Goal: Task Accomplishment & Management: Complete application form

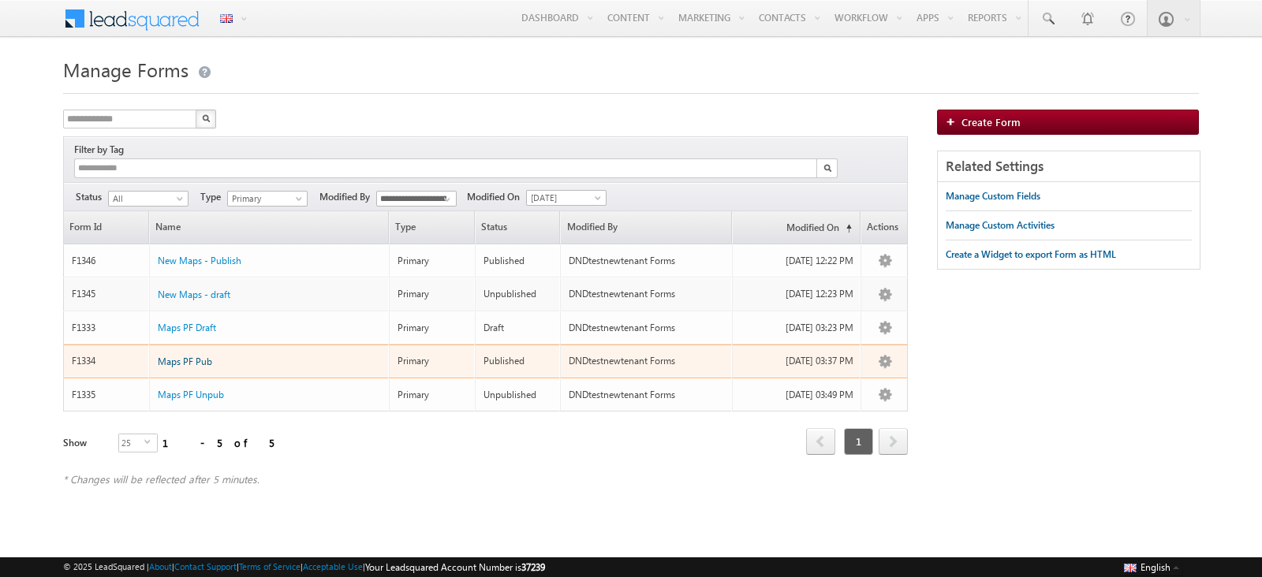
click at [188, 356] on span "Maps PF Pub" at bounding box center [185, 362] width 54 height 12
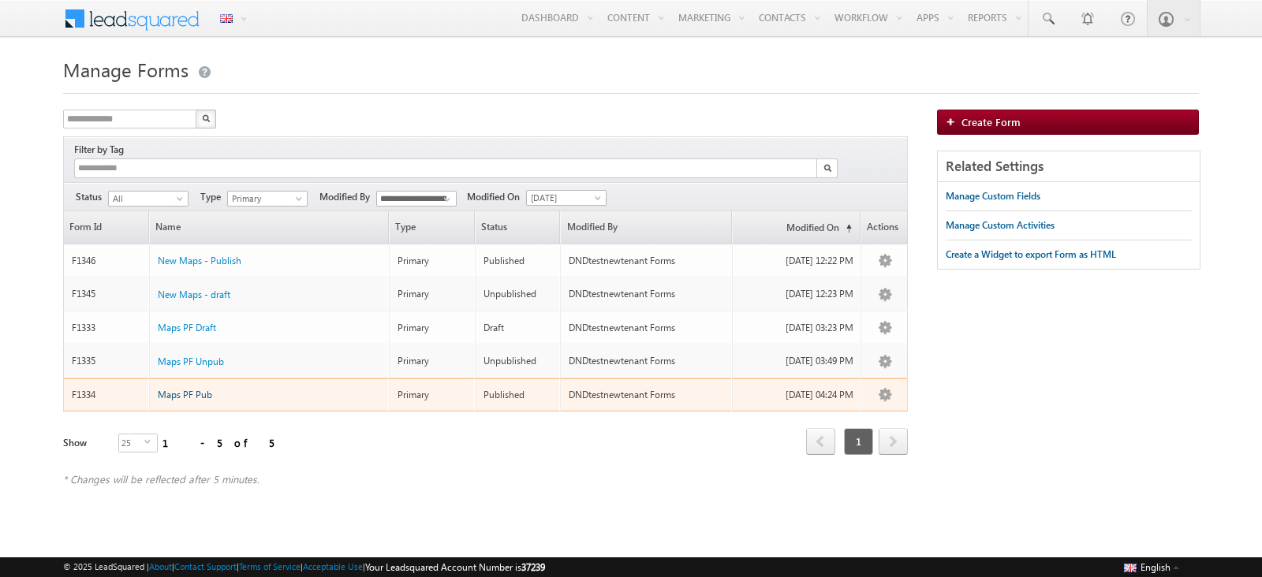
click at [201, 389] on span "Maps PF Pub" at bounding box center [185, 395] width 54 height 12
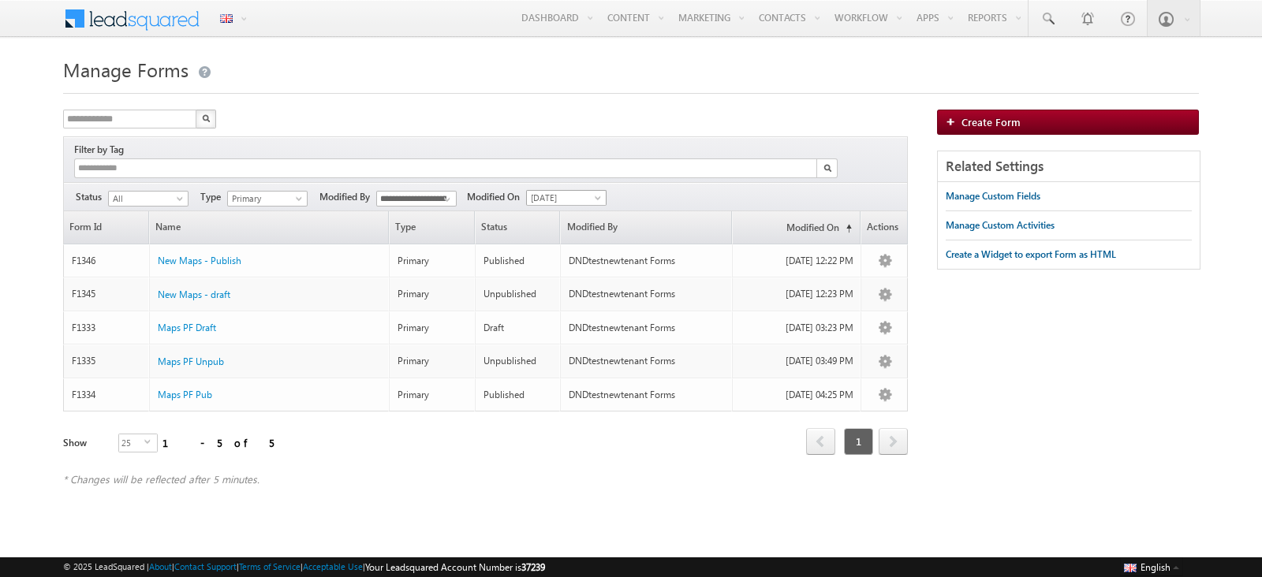
click at [552, 191] on span "[DATE]" at bounding box center [564, 198] width 75 height 14
click at [559, 233] on link "[DATE]" at bounding box center [569, 232] width 80 height 14
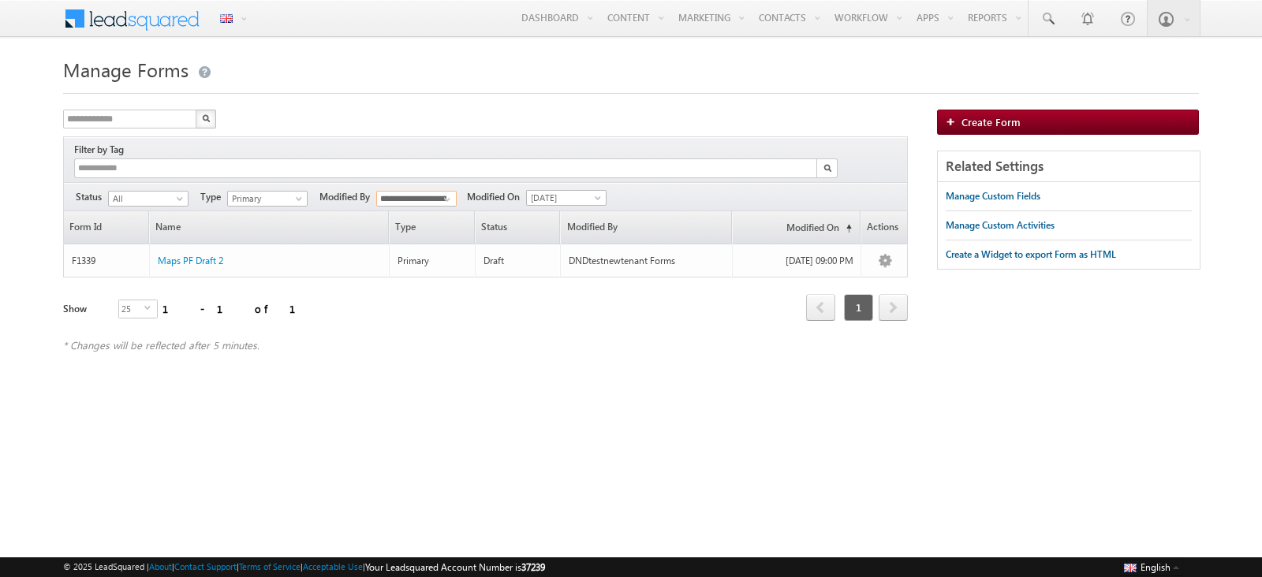
click at [419, 191] on input "**********" at bounding box center [416, 199] width 80 height 16
click at [431, 223] on link "Mukesh Admin" at bounding box center [416, 232] width 81 height 18
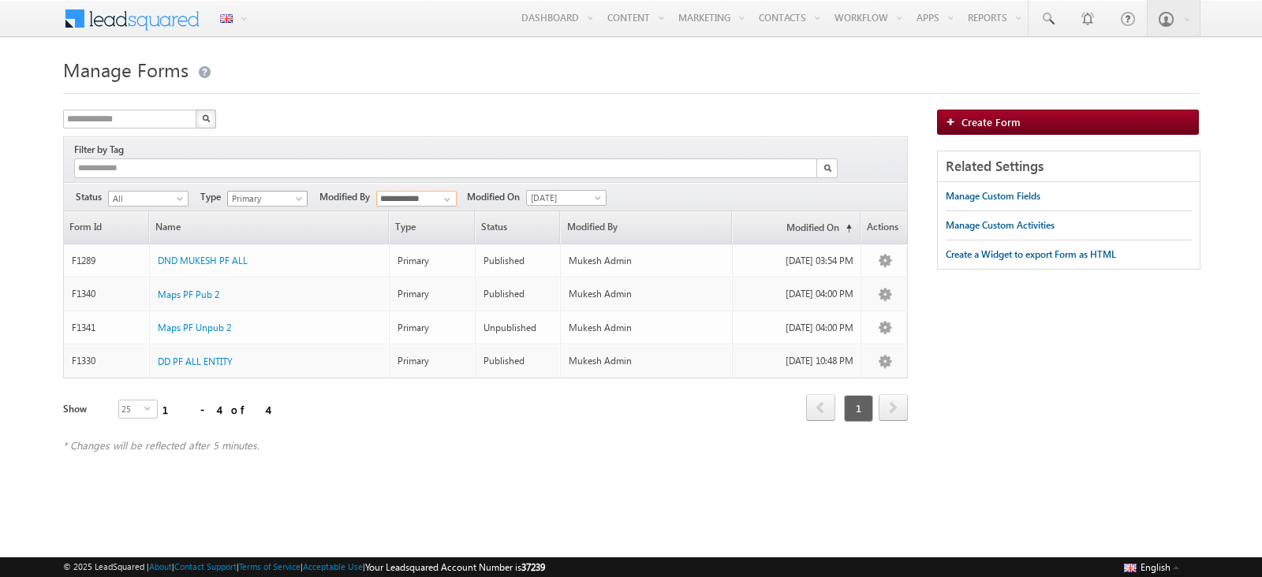
type input "**********"
click at [275, 192] on span "Primary" at bounding box center [265, 199] width 75 height 14
click at [272, 222] on link "Sub-Form" at bounding box center [268, 229] width 80 height 14
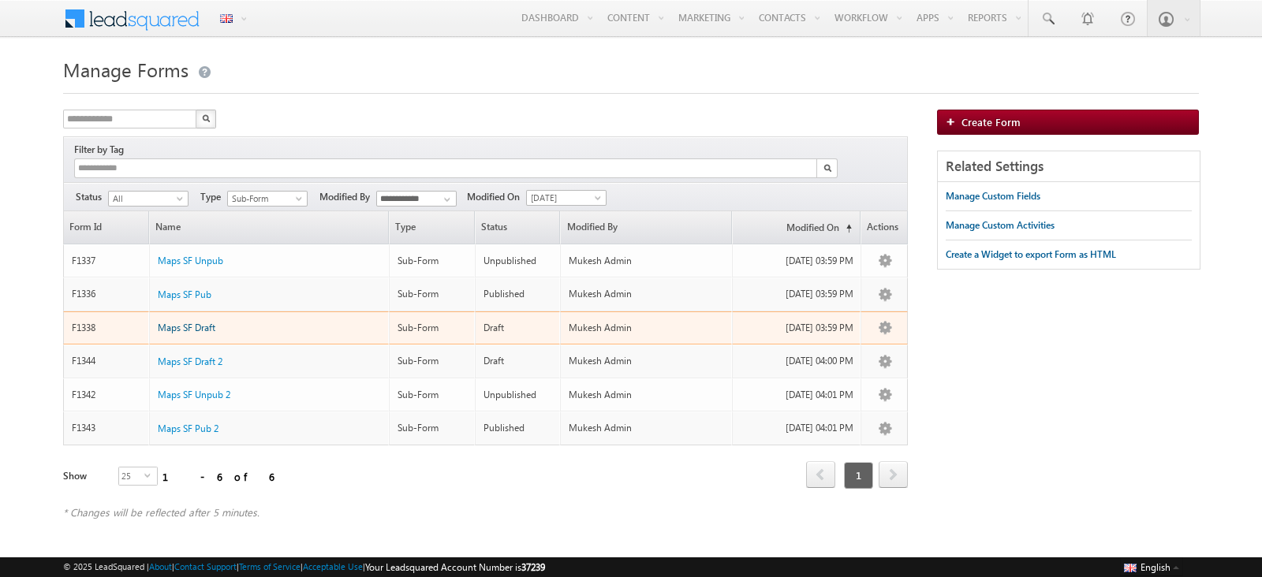
click at [201, 322] on span "Maps SF Draft" at bounding box center [187, 328] width 58 height 12
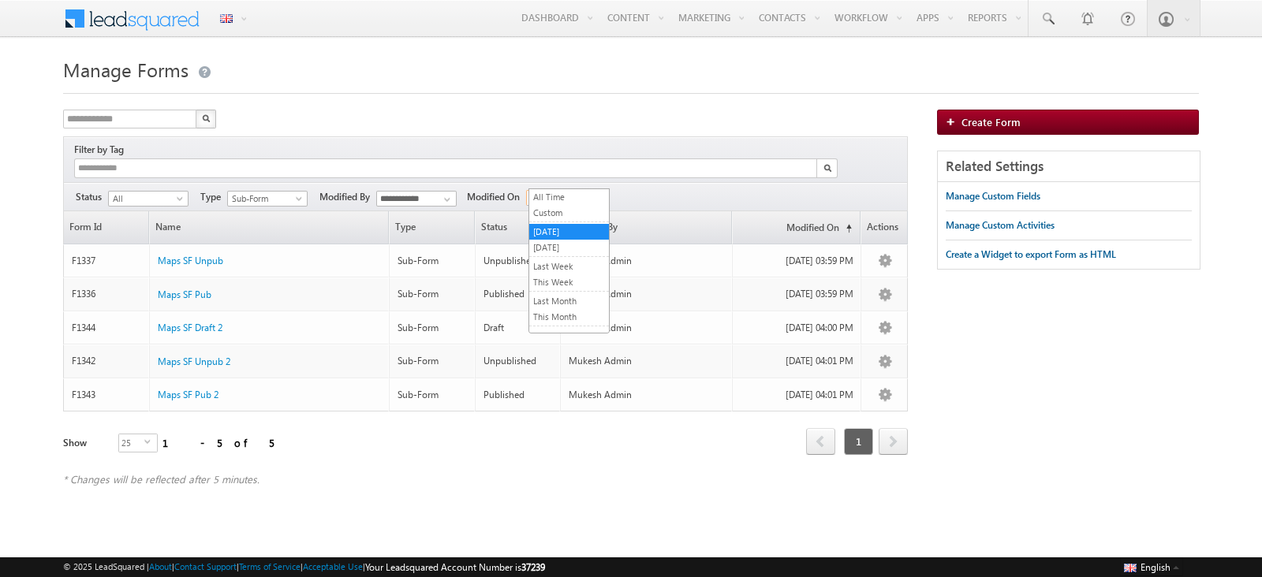
click at [584, 191] on span "[DATE]" at bounding box center [564, 198] width 75 height 14
click at [579, 246] on link "[DATE]" at bounding box center [569, 248] width 80 height 14
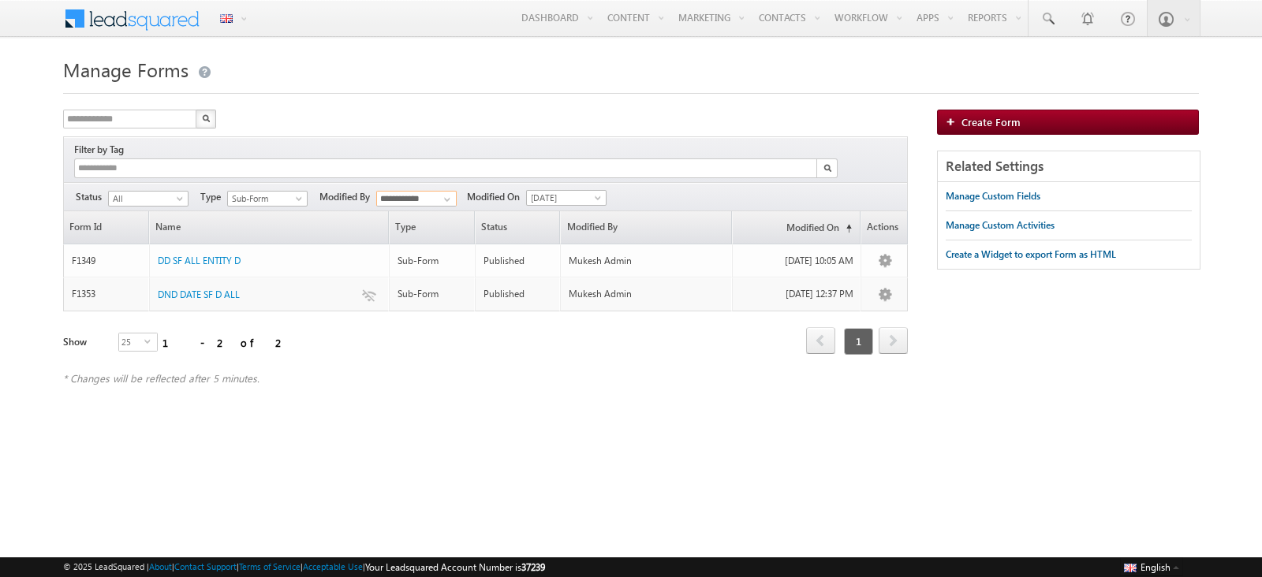
click at [415, 191] on input "**********" at bounding box center [416, 199] width 80 height 16
click at [429, 223] on link "DNDtestnewtenant Forms" at bounding box center [416, 238] width 81 height 31
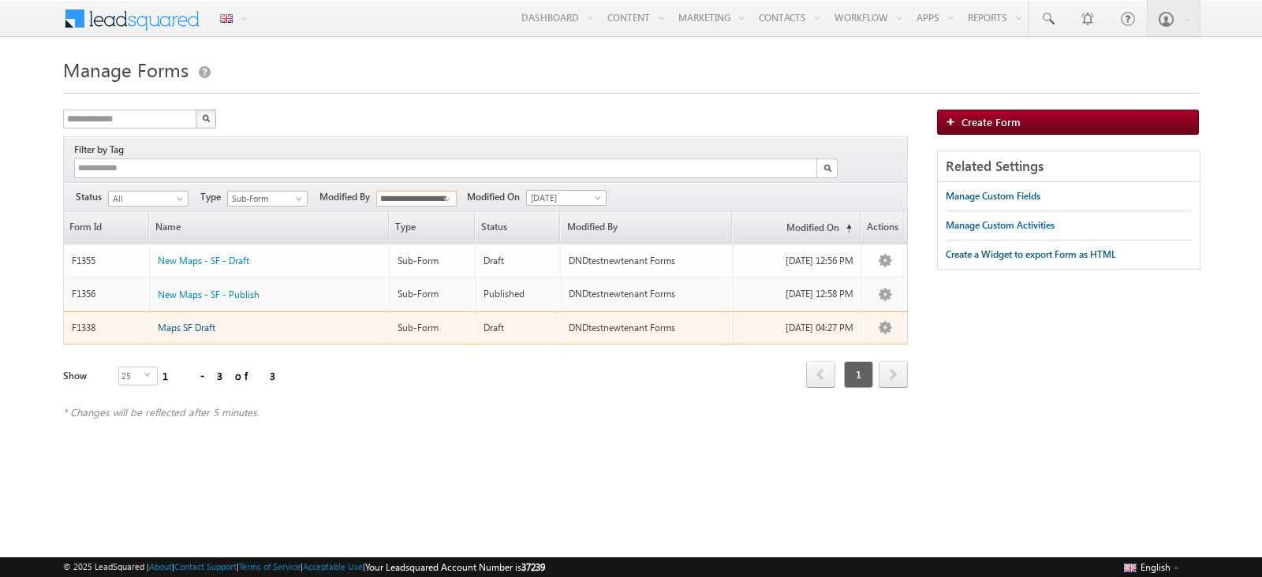
type input "**********"
click at [192, 322] on span "Maps SF Draft" at bounding box center [187, 328] width 58 height 12
click at [211, 322] on span "Maps SF Draft" at bounding box center [187, 328] width 58 height 12
click at [208, 322] on span "Maps SF Draft" at bounding box center [187, 328] width 58 height 12
click at [203, 322] on span "Maps SF Draft" at bounding box center [187, 328] width 58 height 12
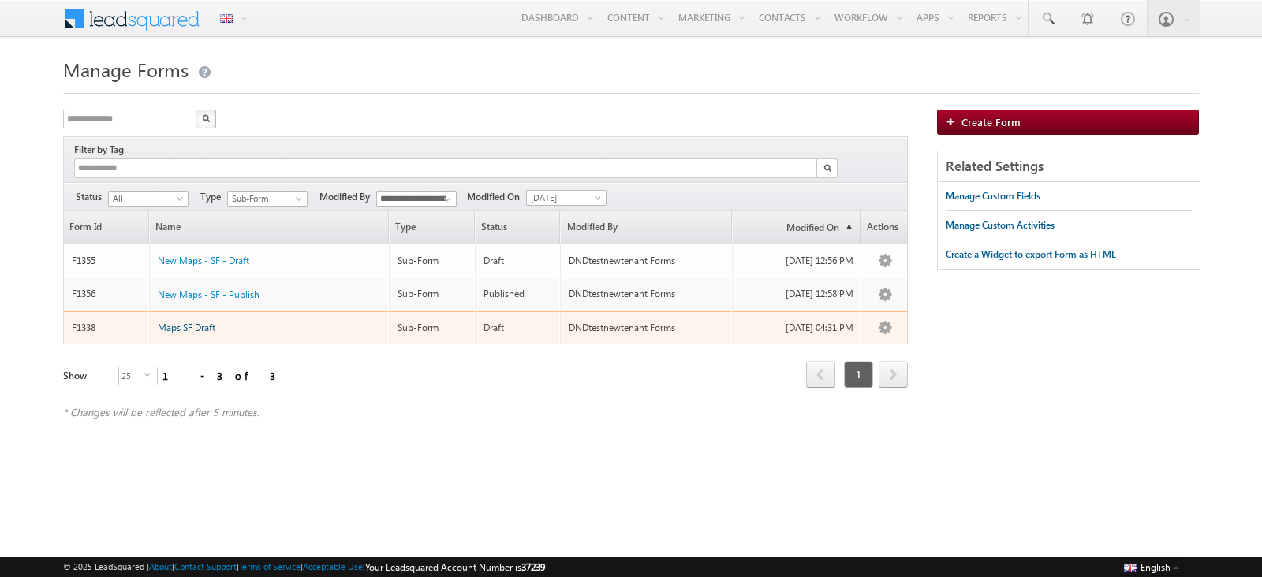
click at [163, 322] on span "Maps SF Draft" at bounding box center [187, 328] width 58 height 12
click at [166, 322] on span "Maps SF Draft" at bounding box center [187, 328] width 58 height 12
click at [196, 322] on span "Maps SF Draft" at bounding box center [187, 328] width 58 height 12
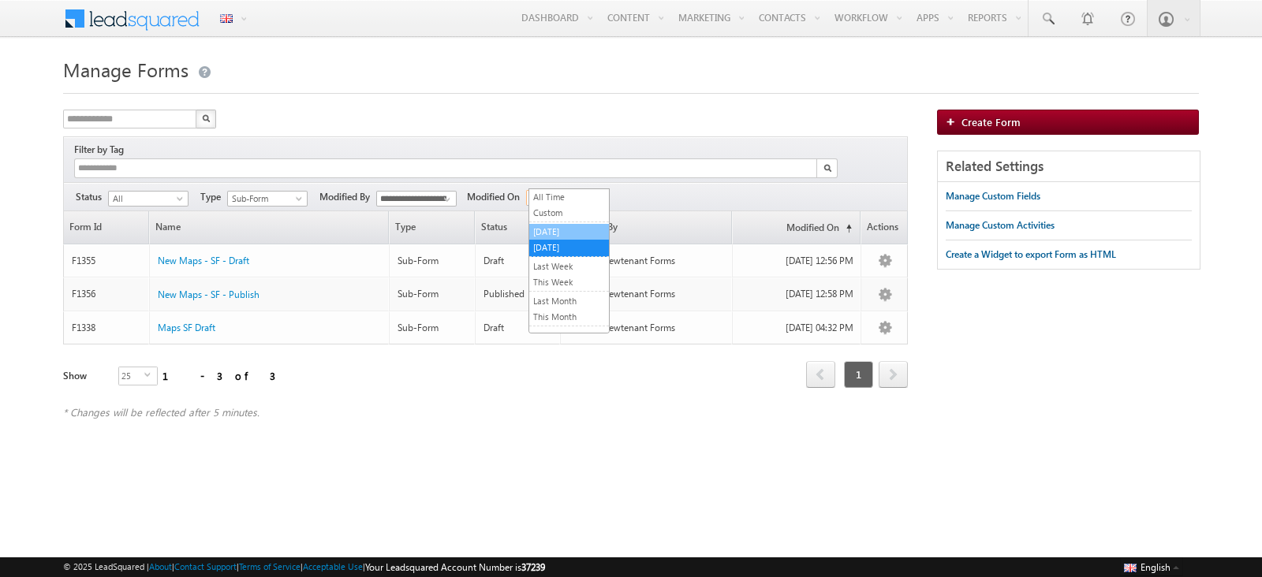
drag, startPoint x: 572, startPoint y: 177, endPoint x: 576, endPoint y: 227, distance: 49.9
click at [576, 227] on body "Menu English English Española latina हिंदी Bahasa Indonesia Português Tiếng Việ…" at bounding box center [631, 223] width 1262 height 447
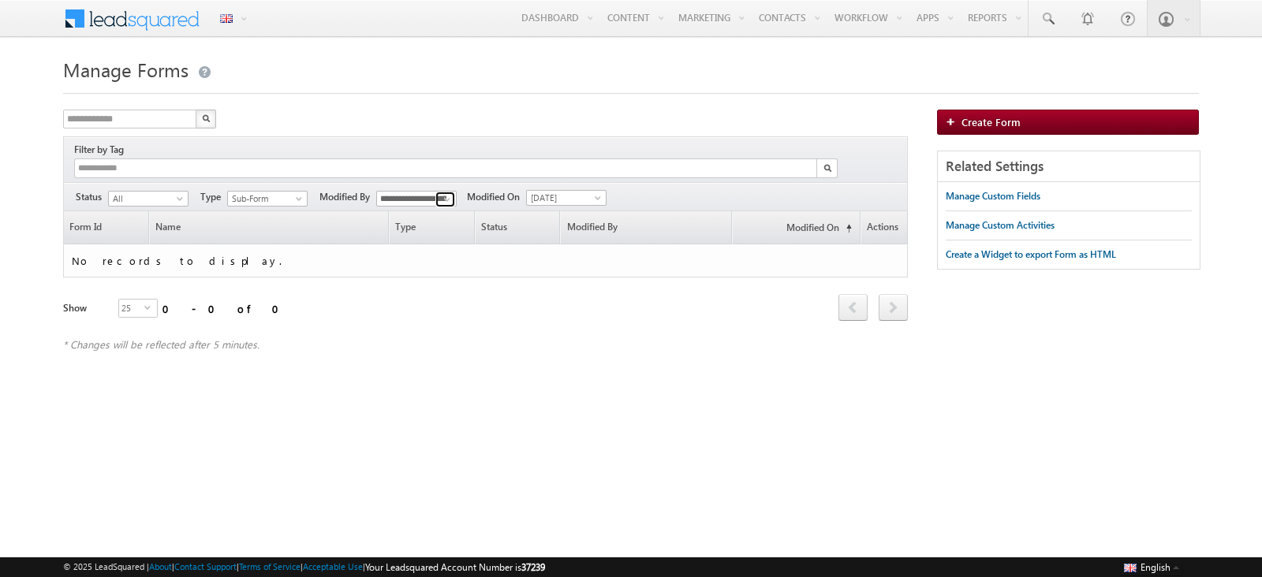
click at [449, 193] on span at bounding box center [447, 199] width 13 height 13
click at [442, 207] on link "Any" at bounding box center [416, 216] width 81 height 18
type input "***"
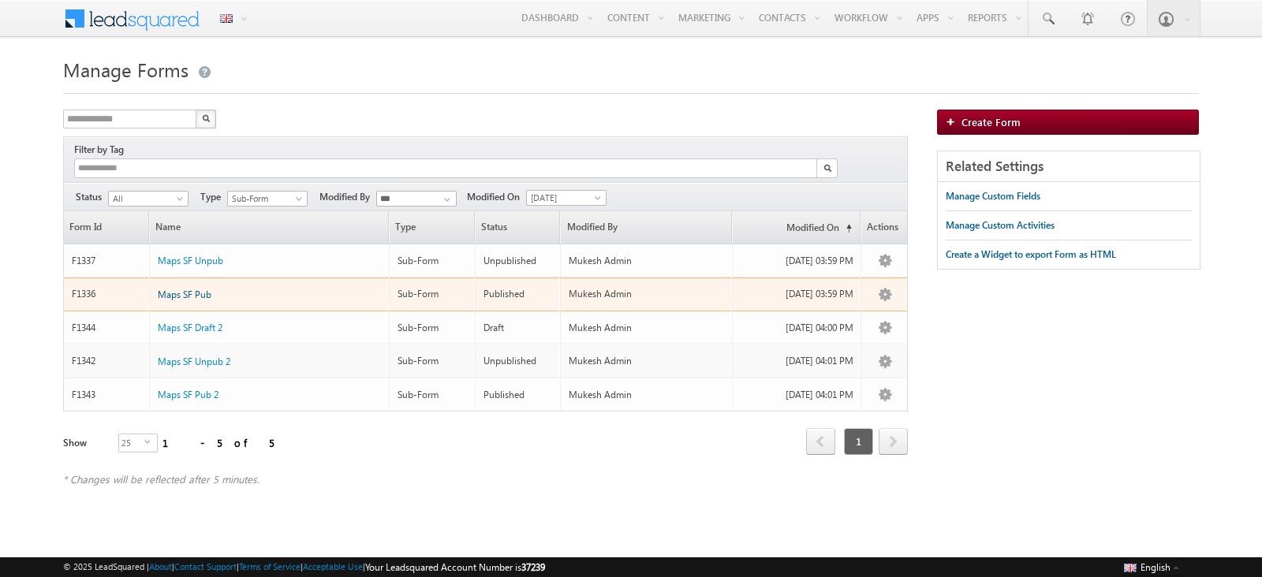
click at [193, 289] on span "Maps SF Pub" at bounding box center [185, 295] width 54 height 12
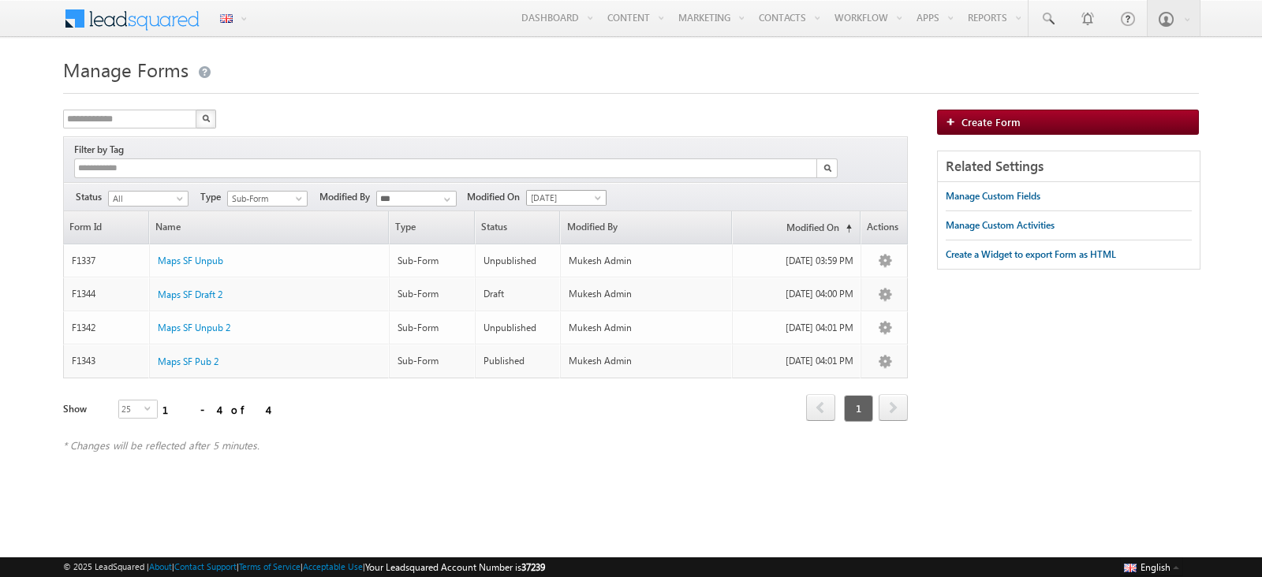
click at [581, 191] on span "[DATE]" at bounding box center [564, 198] width 75 height 14
click at [571, 245] on link "[DATE]" at bounding box center [569, 248] width 80 height 14
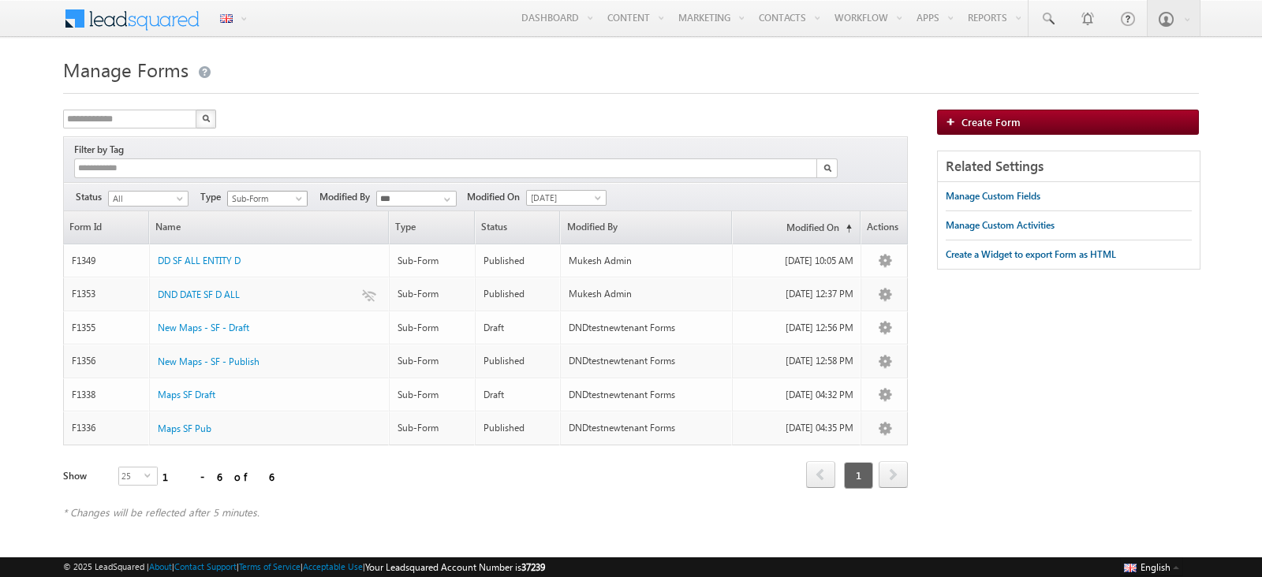
click at [260, 192] on span "Sub-Form" at bounding box center [265, 199] width 75 height 14
click at [256, 207] on link "Primary" at bounding box center [268, 214] width 80 height 14
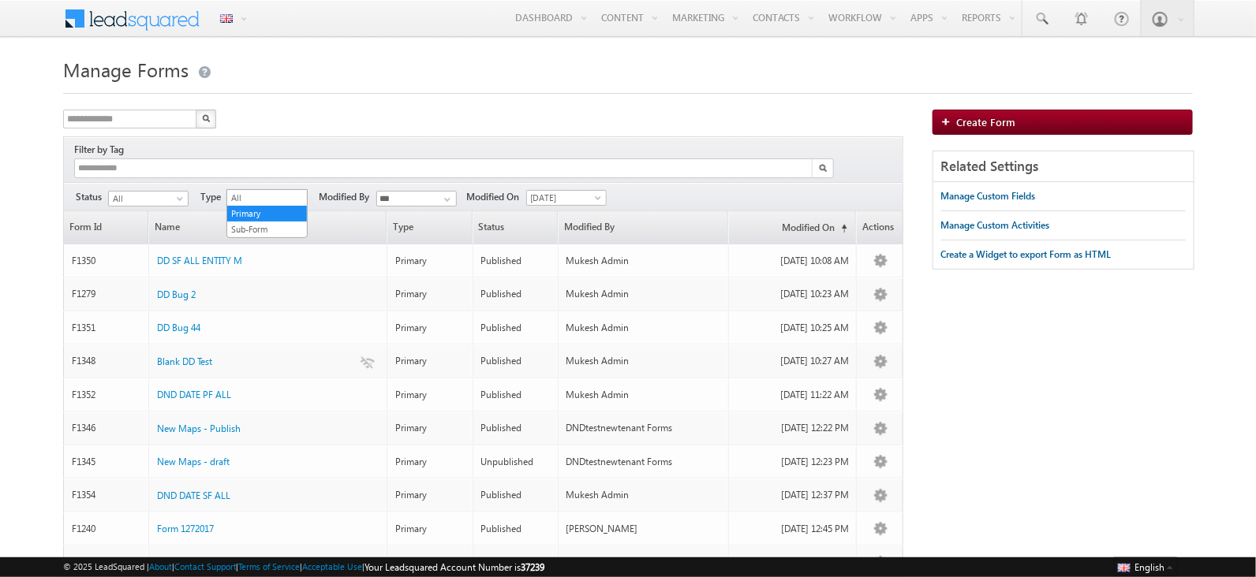
click at [257, 192] on span "Primary" at bounding box center [265, 199] width 75 height 14
click at [250, 196] on link "All" at bounding box center [267, 198] width 80 height 14
click at [271, 192] on span "All" at bounding box center [265, 199] width 75 height 14
click at [256, 226] on link "Sub-Form" at bounding box center [267, 229] width 80 height 14
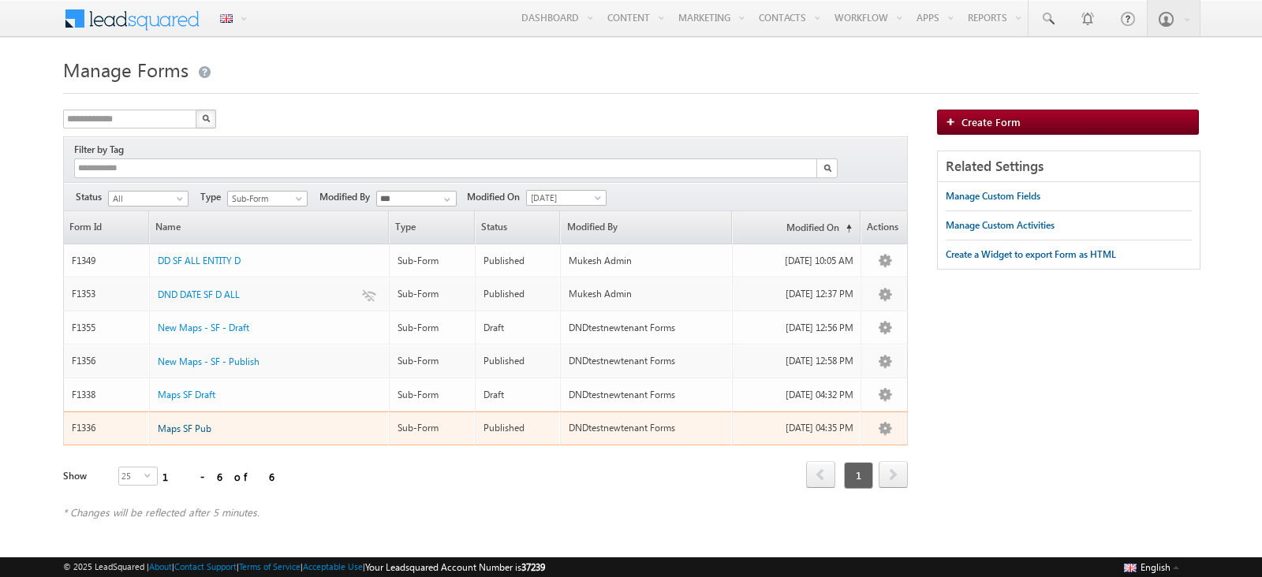
click at [187, 423] on span "Maps SF Pub" at bounding box center [185, 429] width 54 height 12
click at [199, 423] on span "Maps SF Pub" at bounding box center [185, 429] width 54 height 12
click at [205, 423] on span "Maps SF Pub" at bounding box center [185, 429] width 54 height 12
click at [192, 423] on span "Maps SF Pub" at bounding box center [185, 429] width 54 height 12
click at [169, 423] on span "Maps SF Pub" at bounding box center [185, 429] width 54 height 12
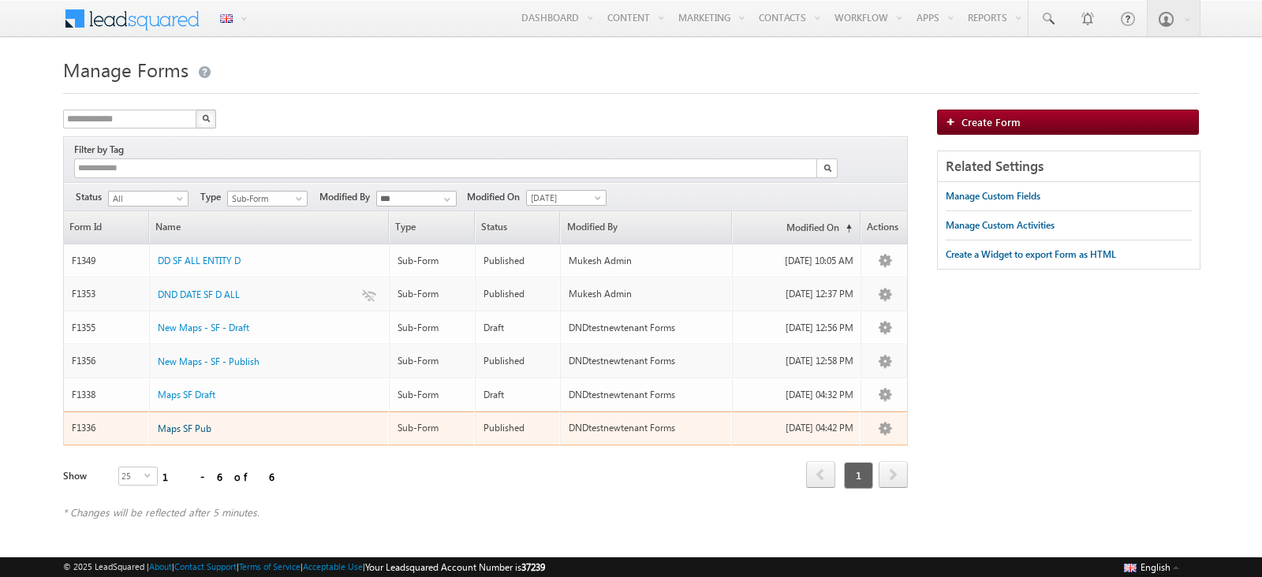
click at [185, 423] on span "Maps SF Pub" at bounding box center [185, 429] width 54 height 12
click at [192, 423] on span "Maps SF Pub" at bounding box center [185, 429] width 54 height 12
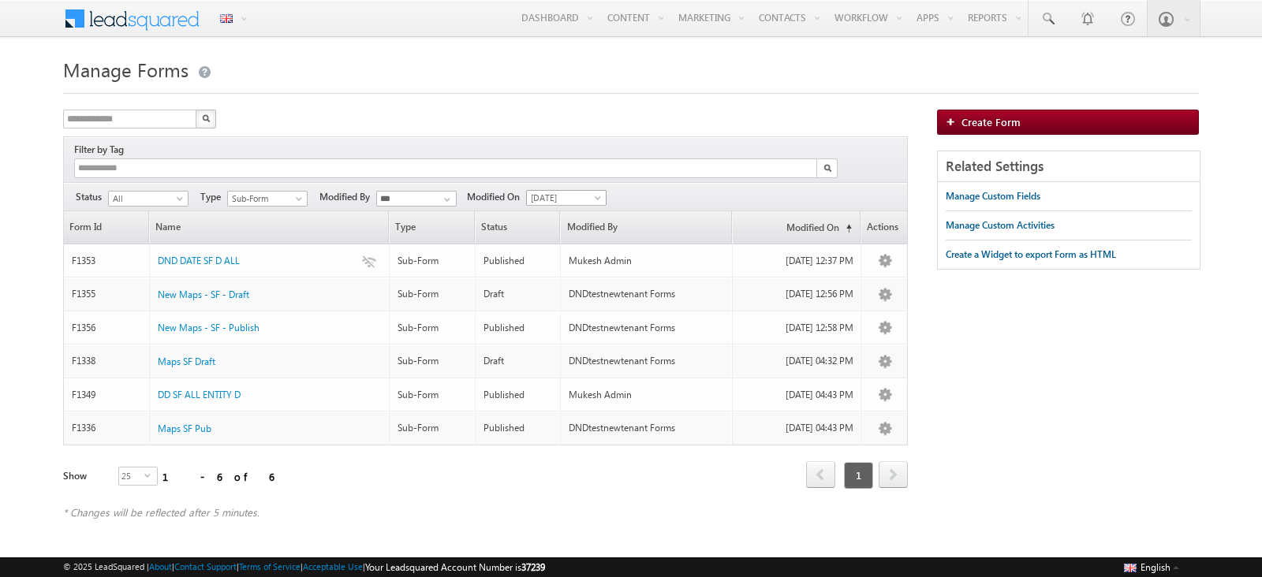
click at [561, 191] on span "[DATE]" at bounding box center [564, 198] width 75 height 14
click at [558, 225] on link "[DATE]" at bounding box center [569, 232] width 80 height 14
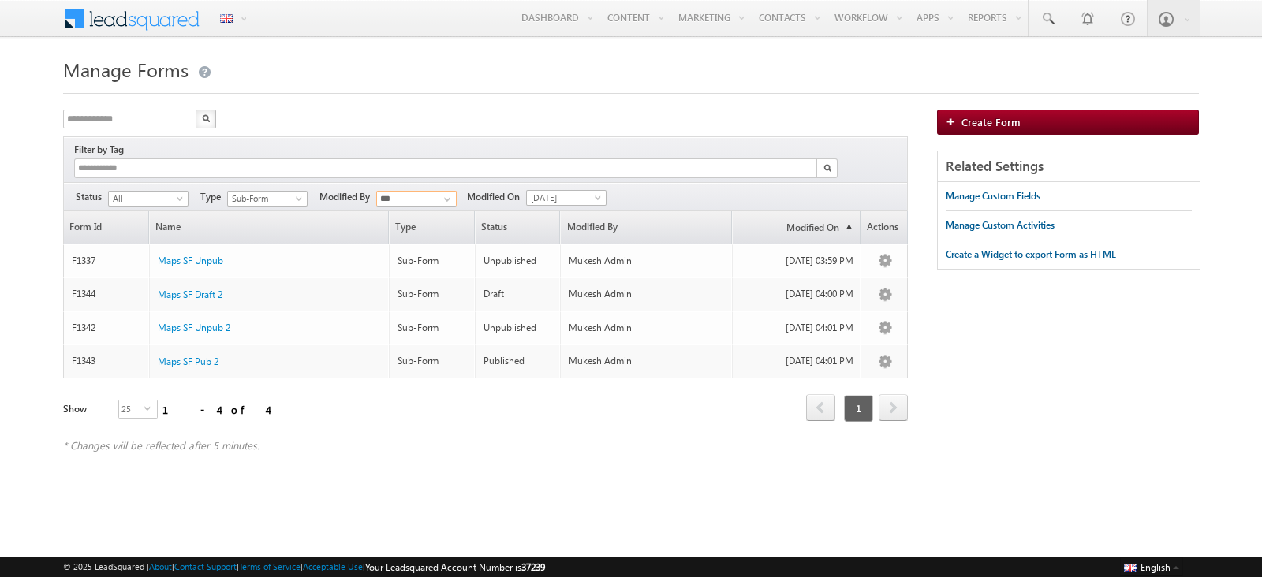
click at [402, 191] on input "***" at bounding box center [416, 199] width 80 height 16
click at [405, 223] on link "Mukesh Admin" at bounding box center [416, 232] width 81 height 18
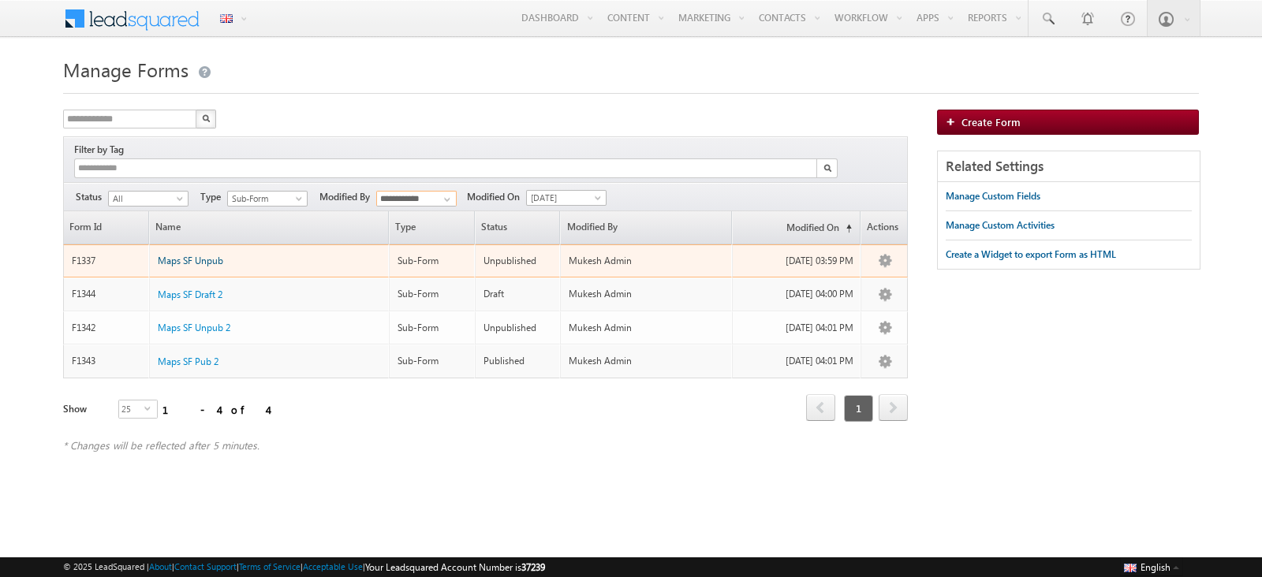
type input "**********"
click at [209, 255] on span "Maps SF Unpub" at bounding box center [190, 261] width 65 height 12
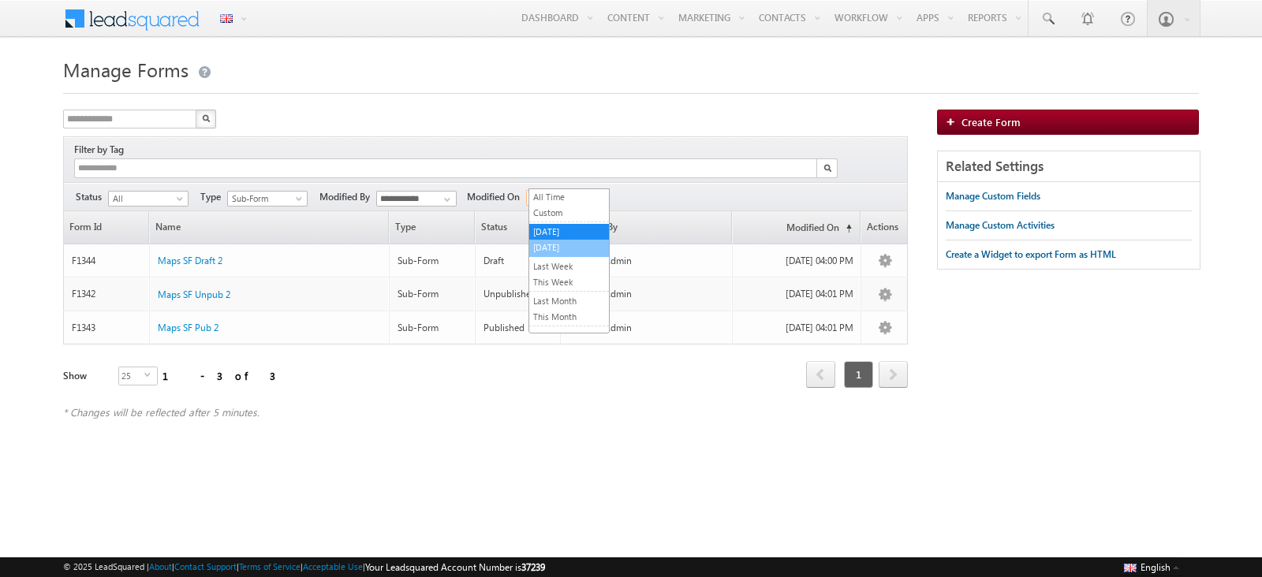
drag, startPoint x: 583, startPoint y: 177, endPoint x: 559, endPoint y: 250, distance: 77.1
click at [559, 250] on body "Menu English English Española latina हिंदी Bahasa Indonesia Português Tiếng Việ…" at bounding box center [631, 223] width 1262 height 447
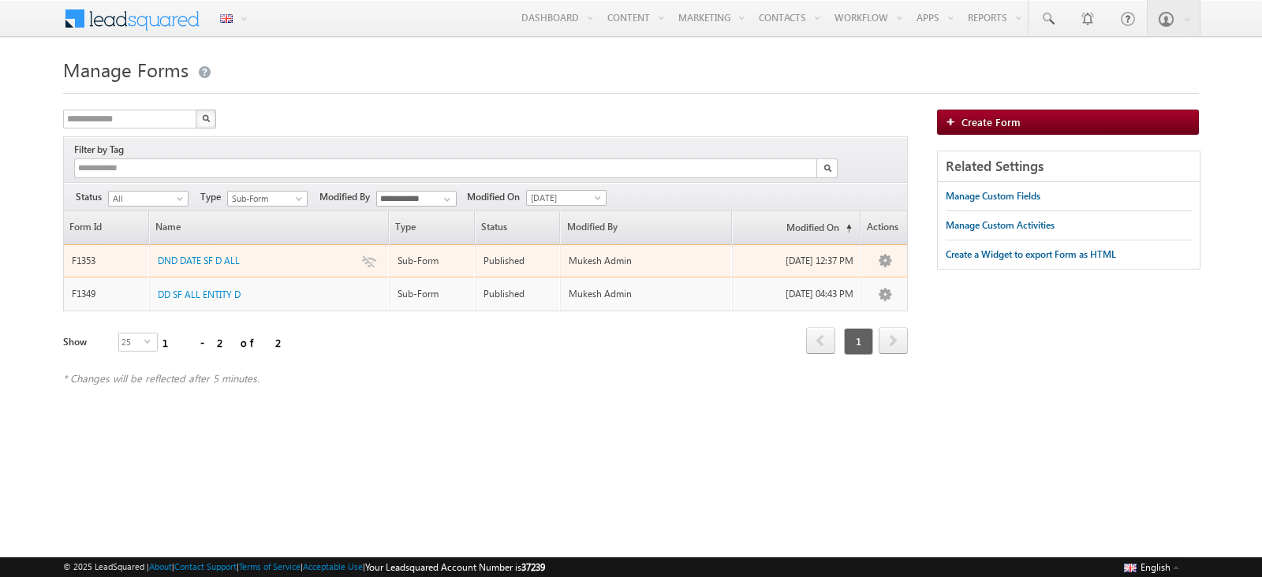
click at [559, 250] on td "Published" at bounding box center [518, 262] width 86 height 34
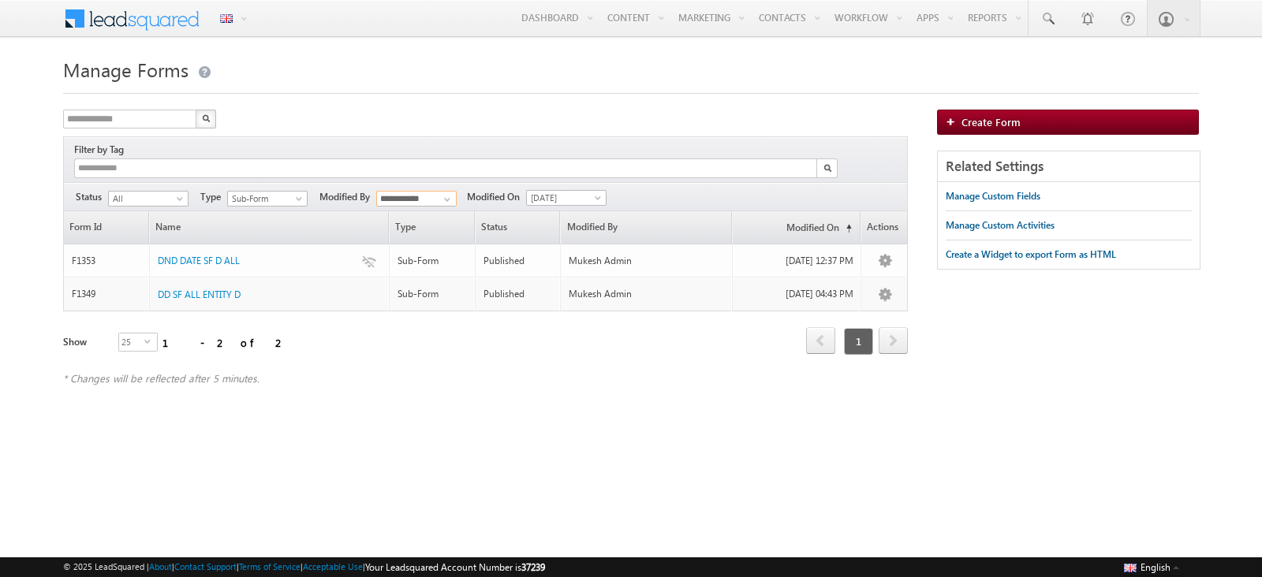
click at [430, 191] on input "**********" at bounding box center [416, 199] width 80 height 16
click at [427, 223] on link "DNDtestnewtenant Forms" at bounding box center [416, 238] width 81 height 31
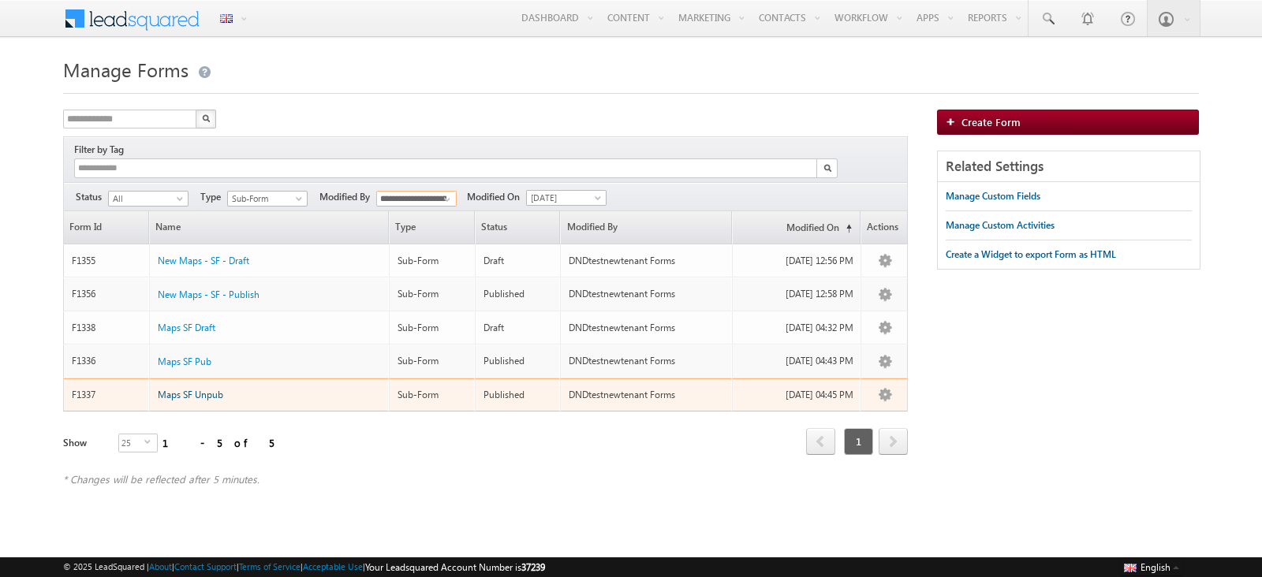
type input "**********"
click at [191, 389] on span "Maps SF Unpub" at bounding box center [190, 395] width 65 height 12
click at [876, 479] on link "Unpublish" at bounding box center [866, 488] width 79 height 19
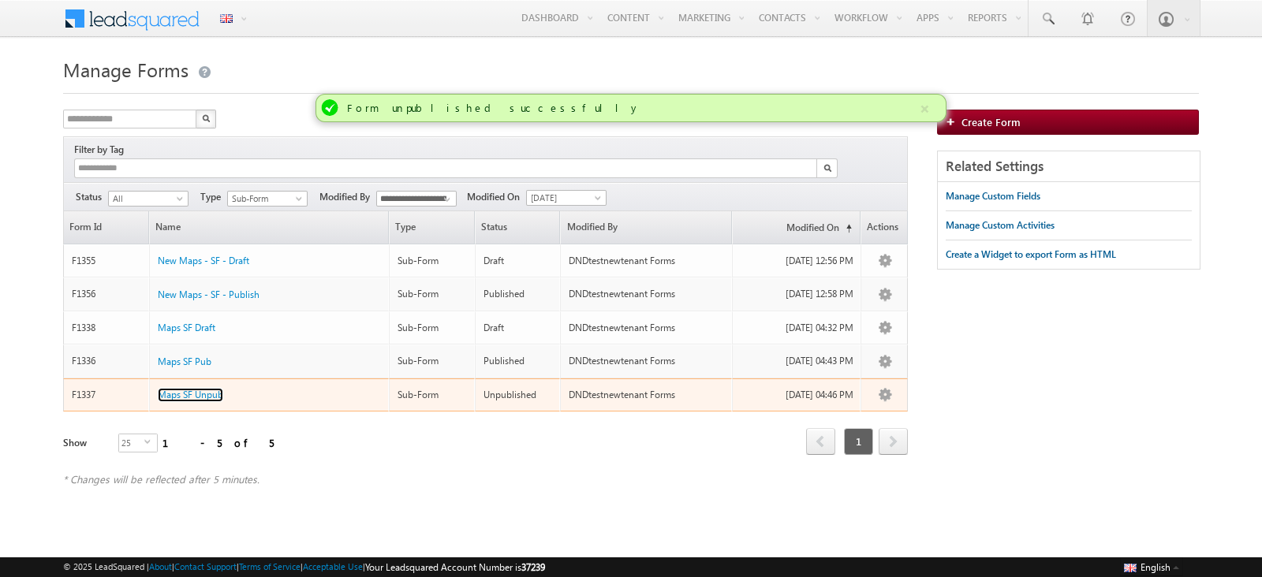
click at [195, 389] on span "Maps SF Unpub" at bounding box center [190, 395] width 65 height 12
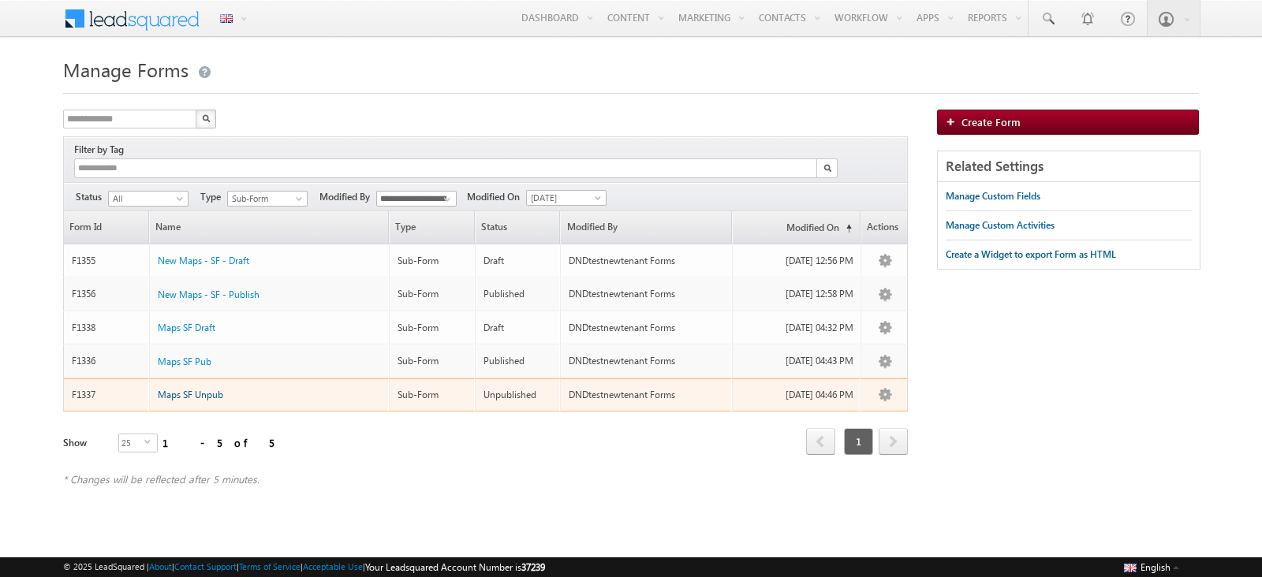
click at [208, 389] on span "Maps SF Unpub" at bounding box center [190, 395] width 65 height 12
click at [206, 389] on span "Maps SF Unpub" at bounding box center [190, 395] width 65 height 12
click at [185, 389] on span "Maps SF Unpub" at bounding box center [190, 395] width 65 height 12
click at [192, 389] on span "Maps SF Unpub" at bounding box center [190, 395] width 65 height 12
click at [190, 389] on span "Maps SF Unpub" at bounding box center [190, 395] width 65 height 12
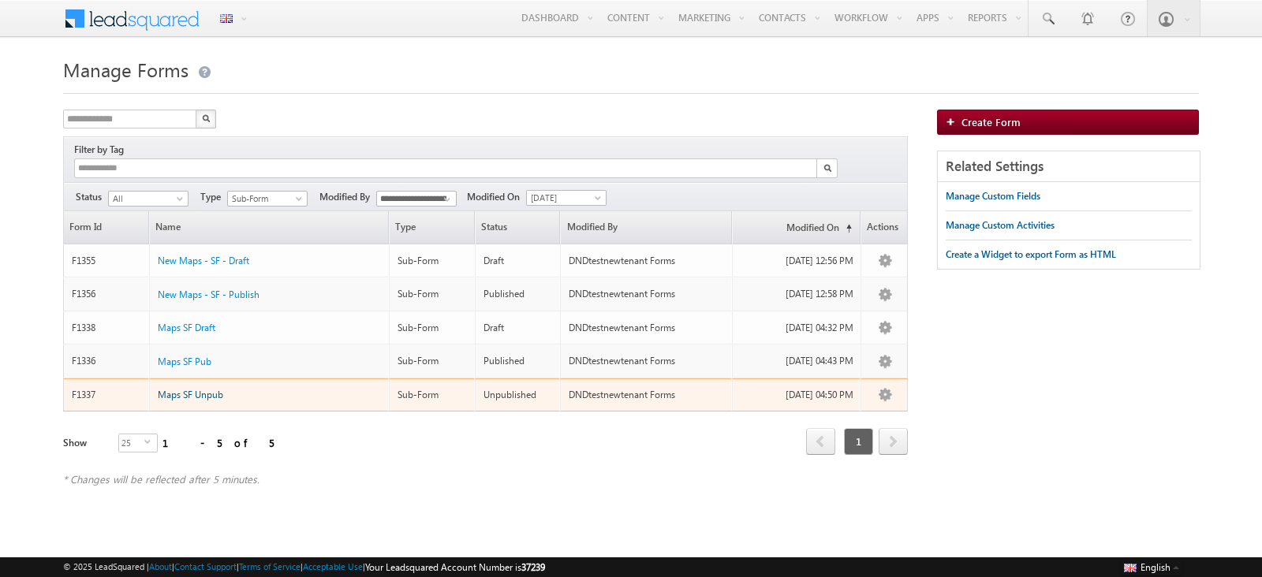
click at [192, 389] on span "Maps SF Unpub" at bounding box center [190, 395] width 65 height 12
click at [185, 389] on span "Maps SF Unpub" at bounding box center [190, 395] width 65 height 12
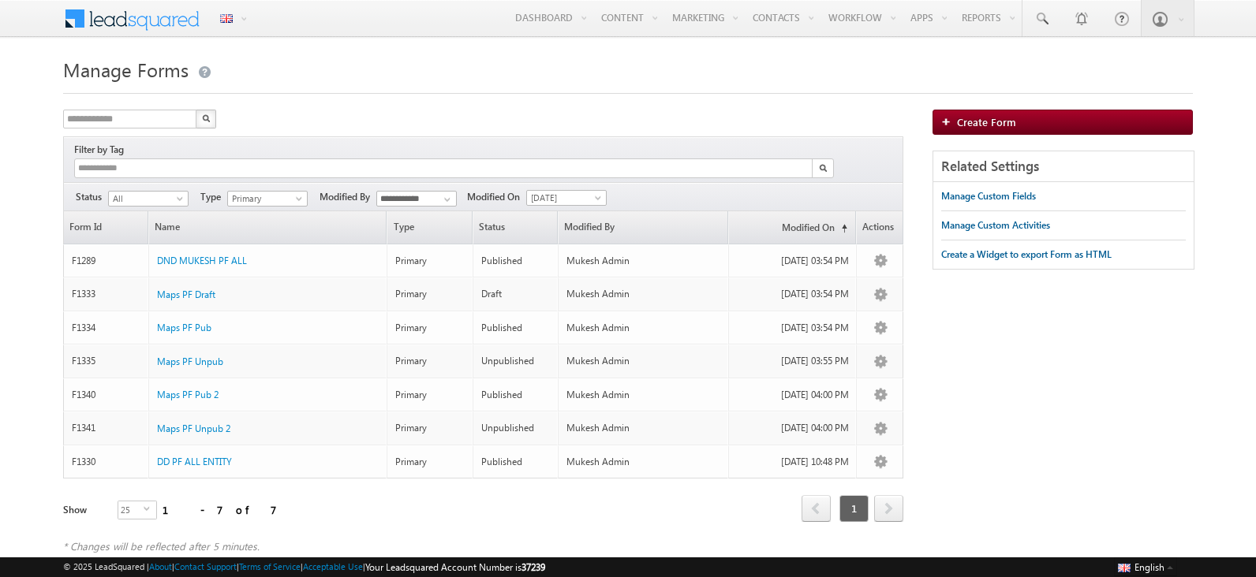
scroll to position [11, 0]
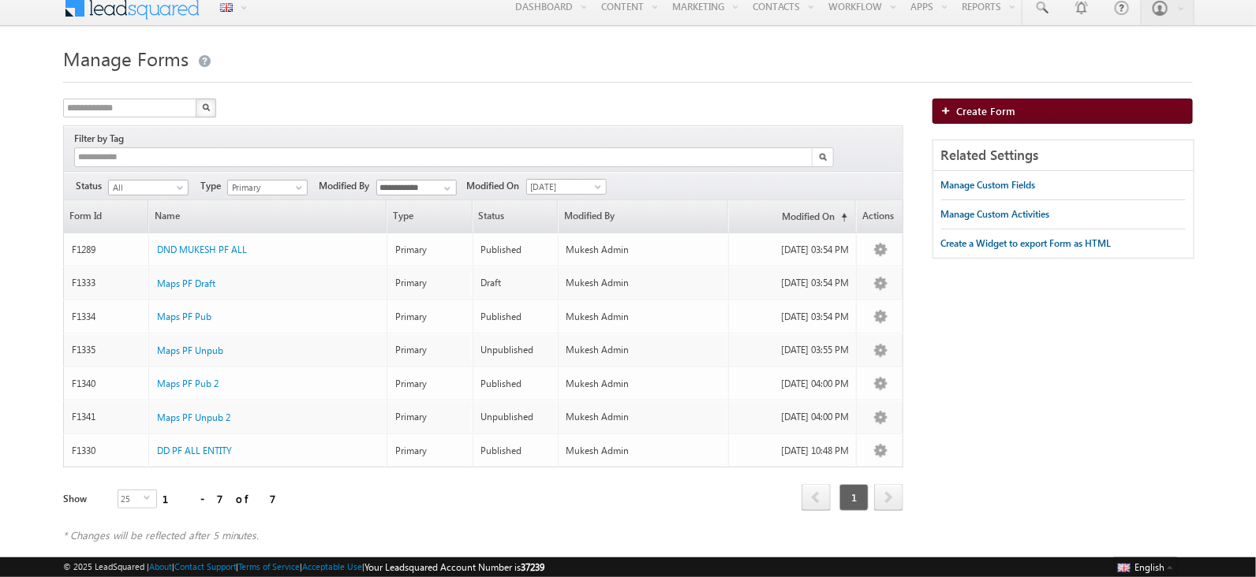
click at [986, 112] on span "Create Form" at bounding box center [986, 110] width 59 height 13
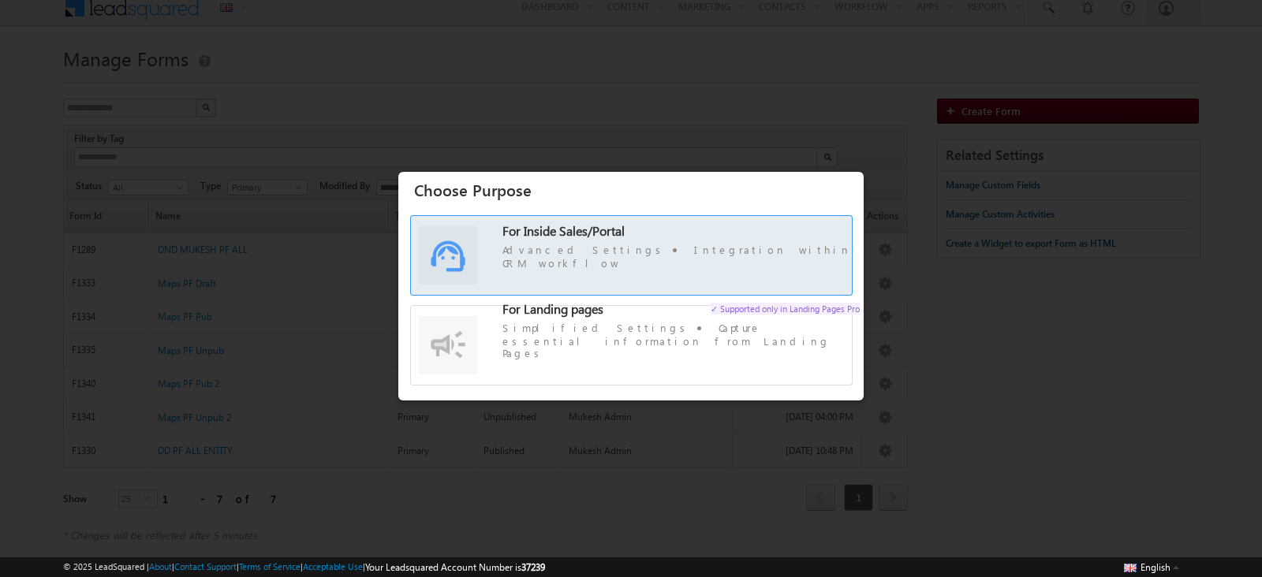
click at [603, 254] on span "For Inside Sales/Portal Advanced Settings Integration within CRM workflow" at bounding box center [680, 248] width 357 height 46
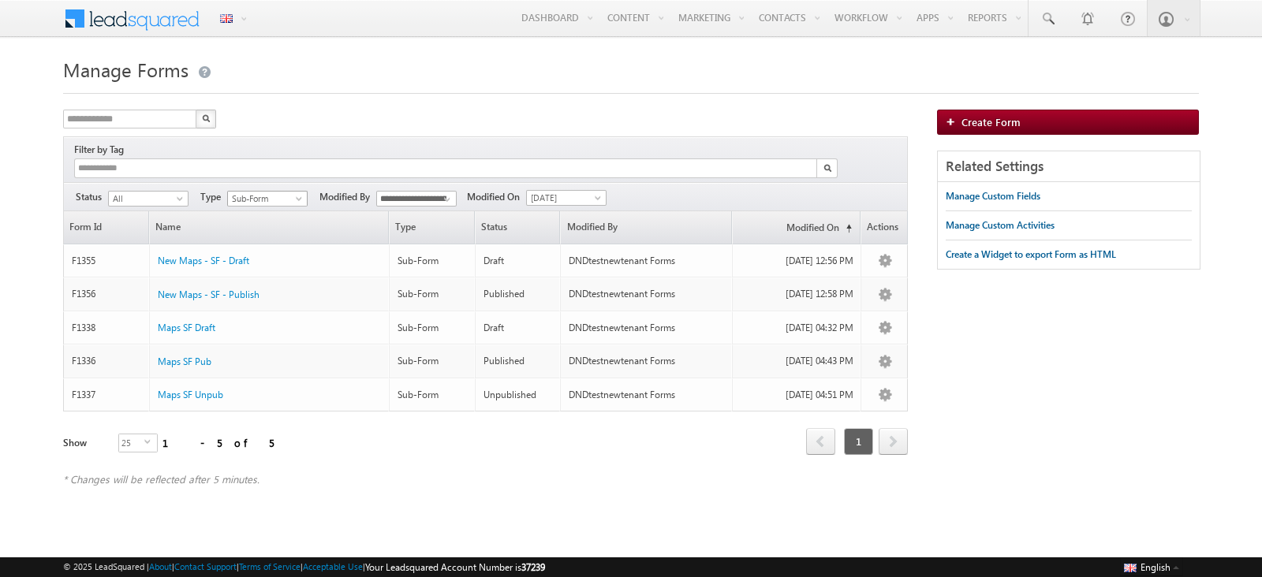
click at [283, 192] on span "Sub-Form" at bounding box center [265, 199] width 75 height 14
click at [279, 196] on link "All" at bounding box center [268, 198] width 80 height 14
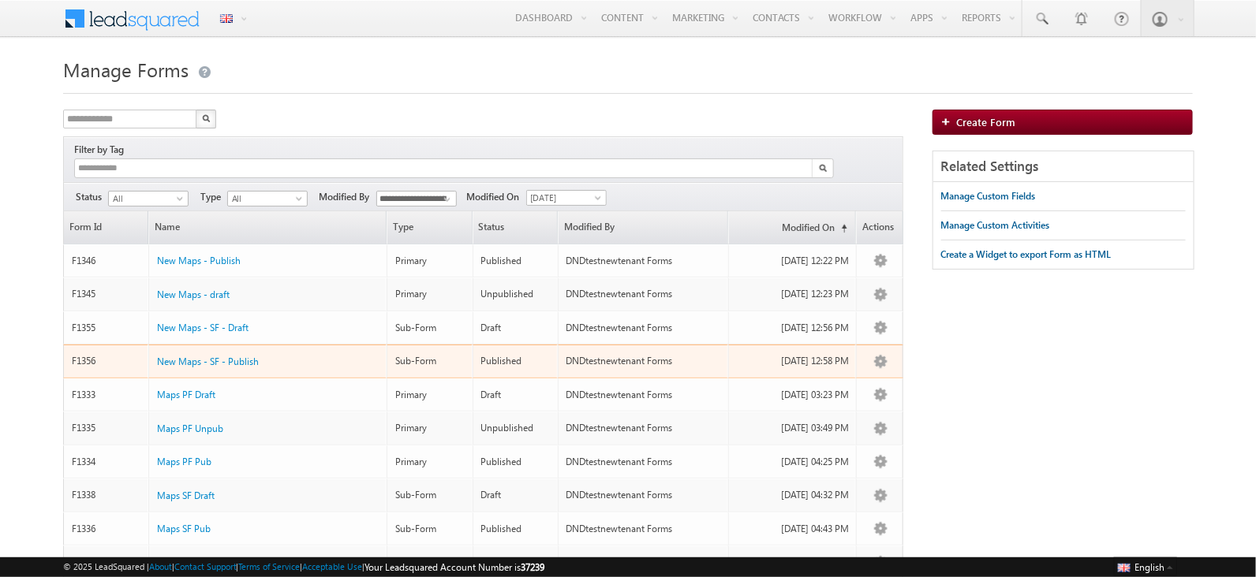
scroll to position [144, 0]
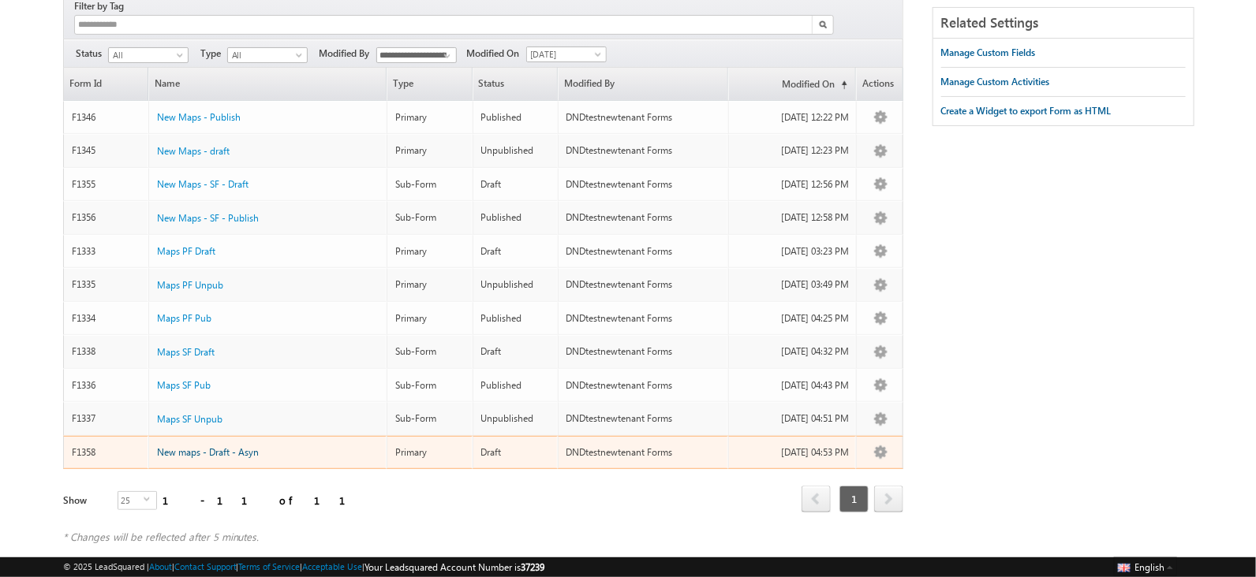
click at [244, 446] on span "New maps - Draft - Asyn" at bounding box center [208, 452] width 102 height 12
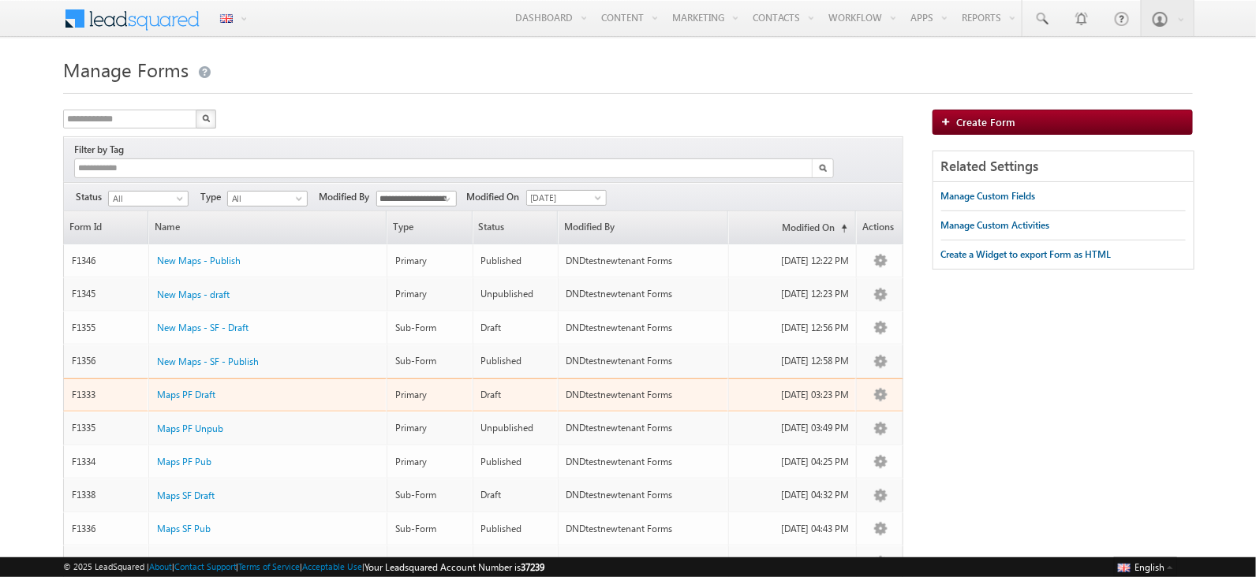
scroll to position [144, 0]
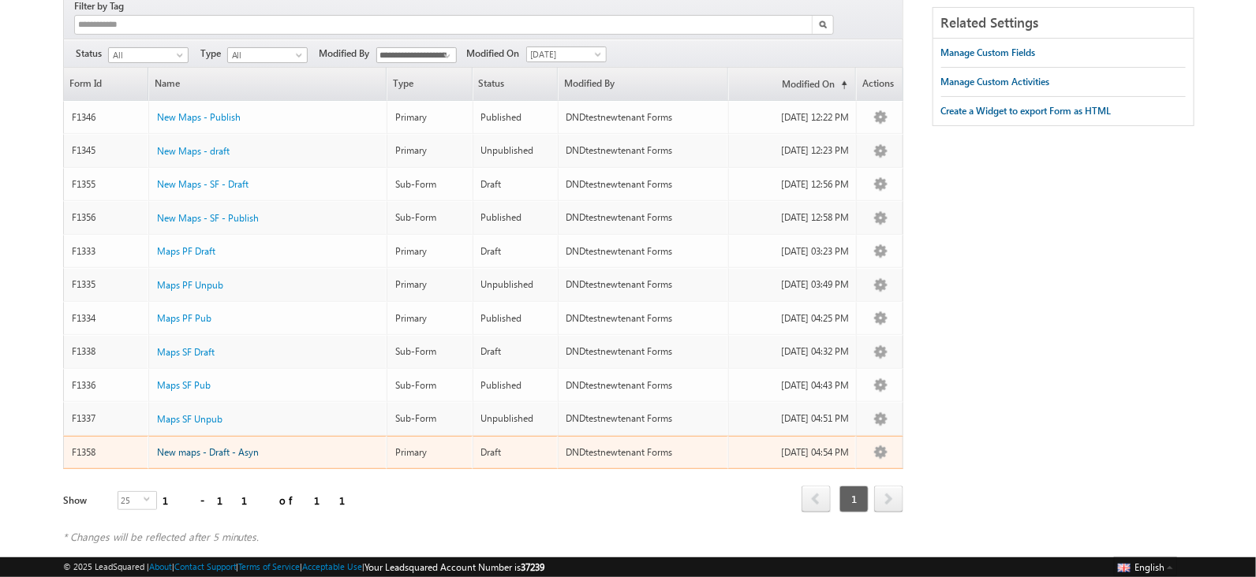
click at [241, 446] on span "New maps - Draft - Asyn" at bounding box center [208, 452] width 102 height 12
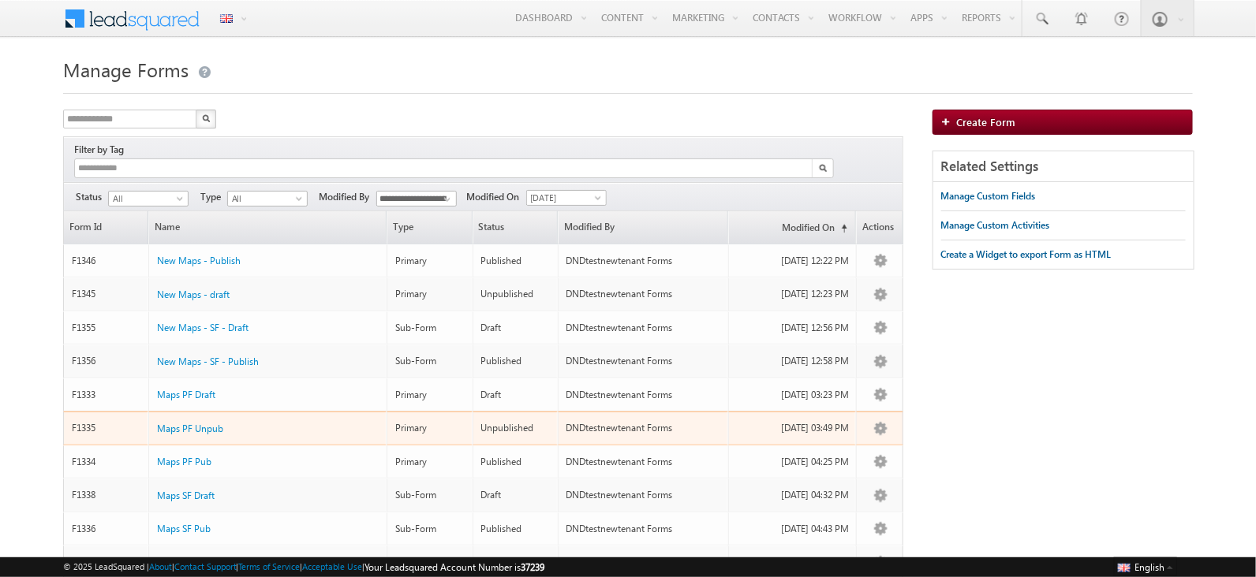
scroll to position [144, 0]
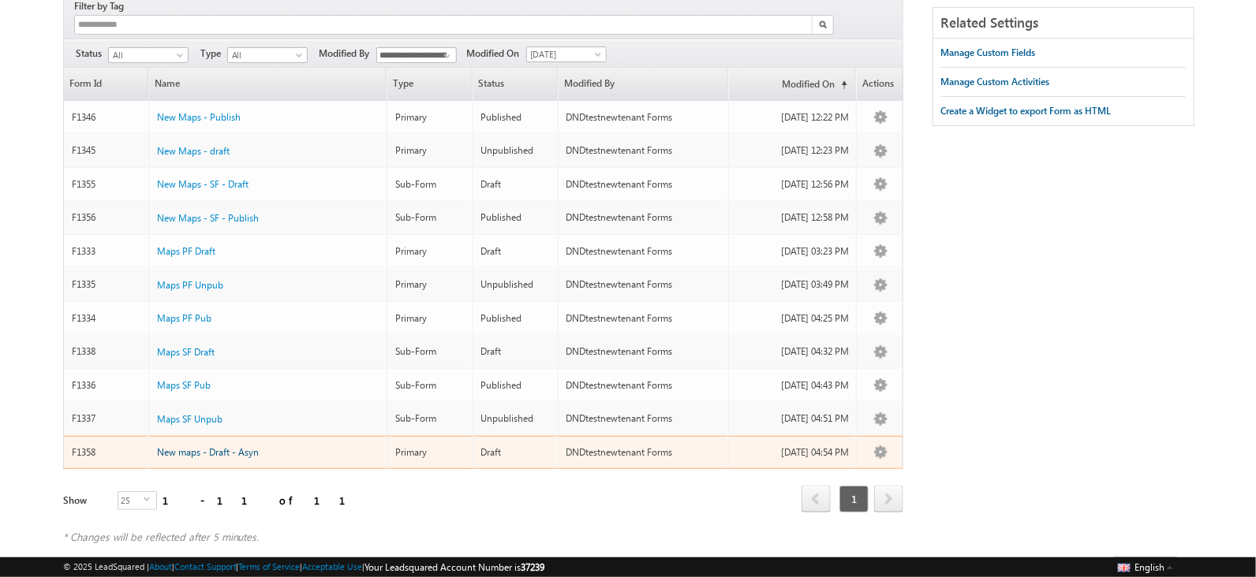
click at [189, 446] on span "New maps - Draft - Asyn" at bounding box center [208, 452] width 102 height 12
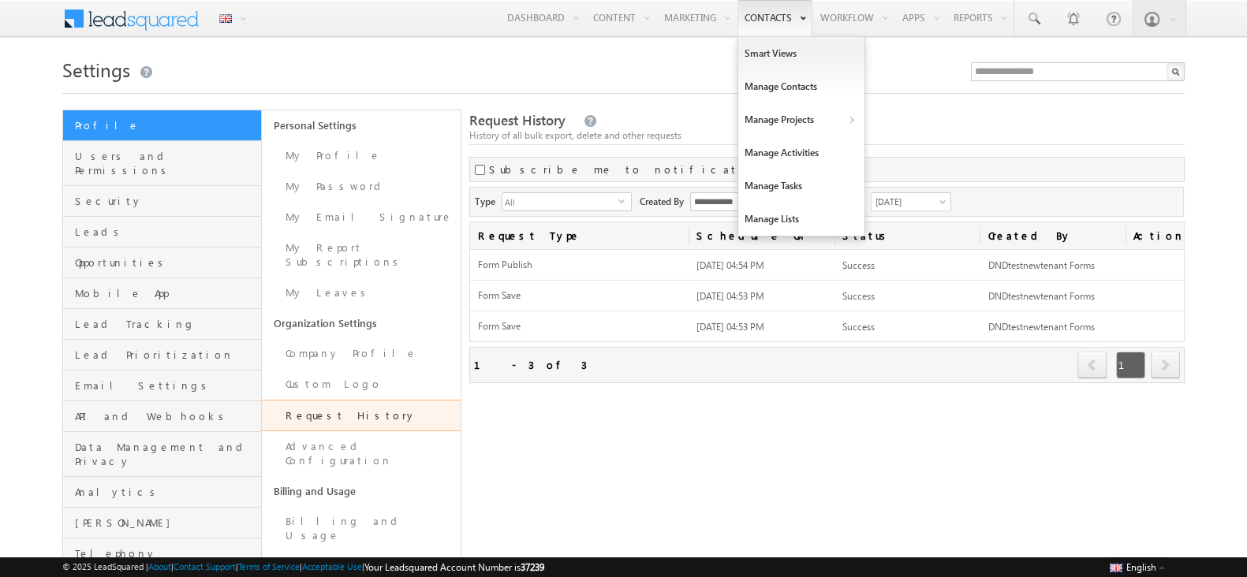
click at [737, 8] on li "Contacts Smart Views Manage Contacts Manage Projects New Opportunity Opp demos …" at bounding box center [775, 18] width 76 height 36
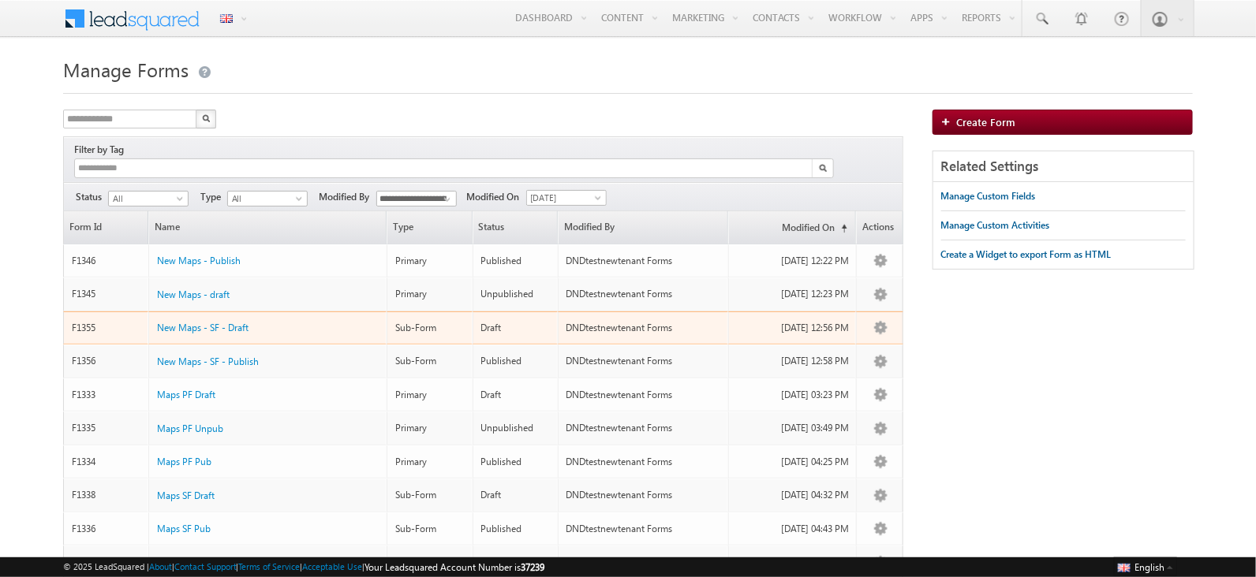
scroll to position [144, 0]
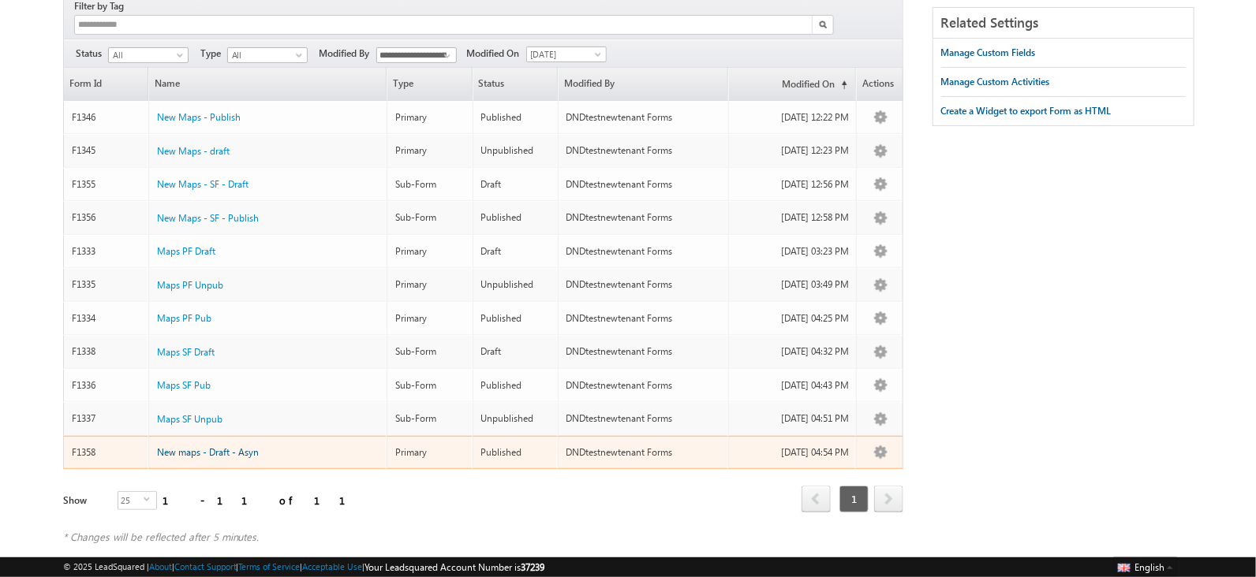
click at [227, 446] on span "New maps - Draft - Asyn" at bounding box center [208, 452] width 102 height 12
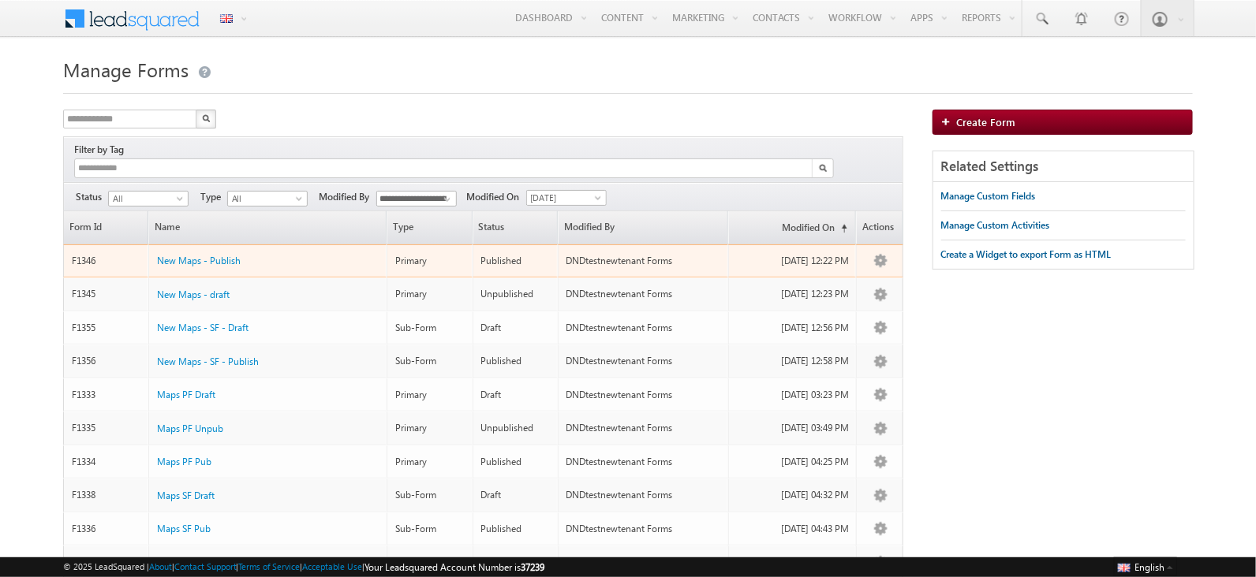
scroll to position [144, 0]
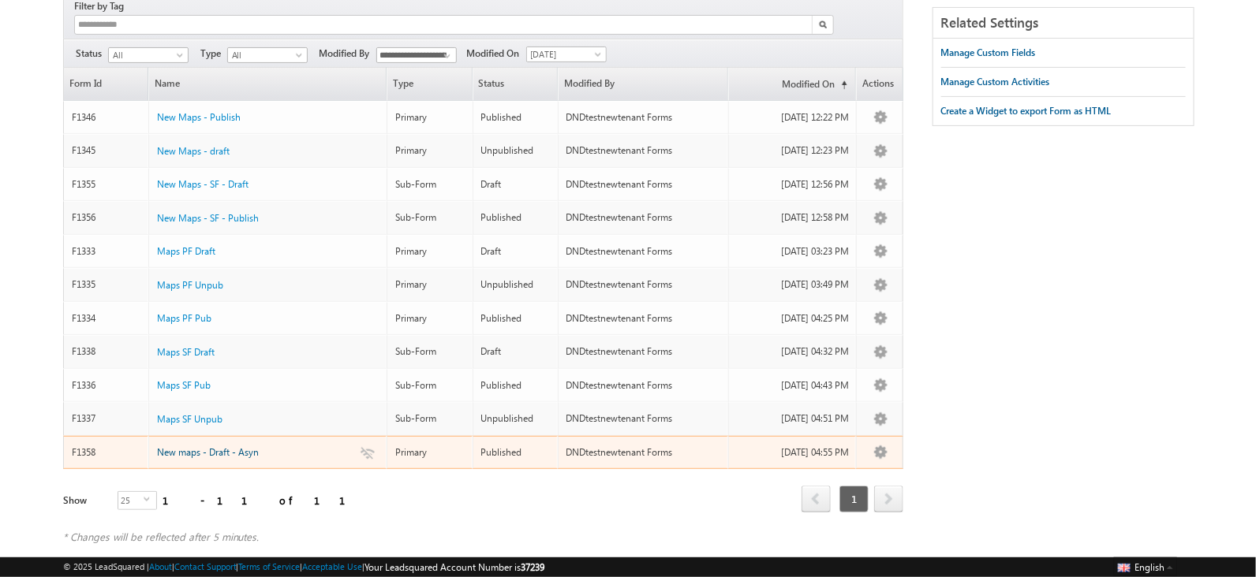
click at [221, 446] on span "New maps - Draft - Asyn" at bounding box center [208, 452] width 102 height 12
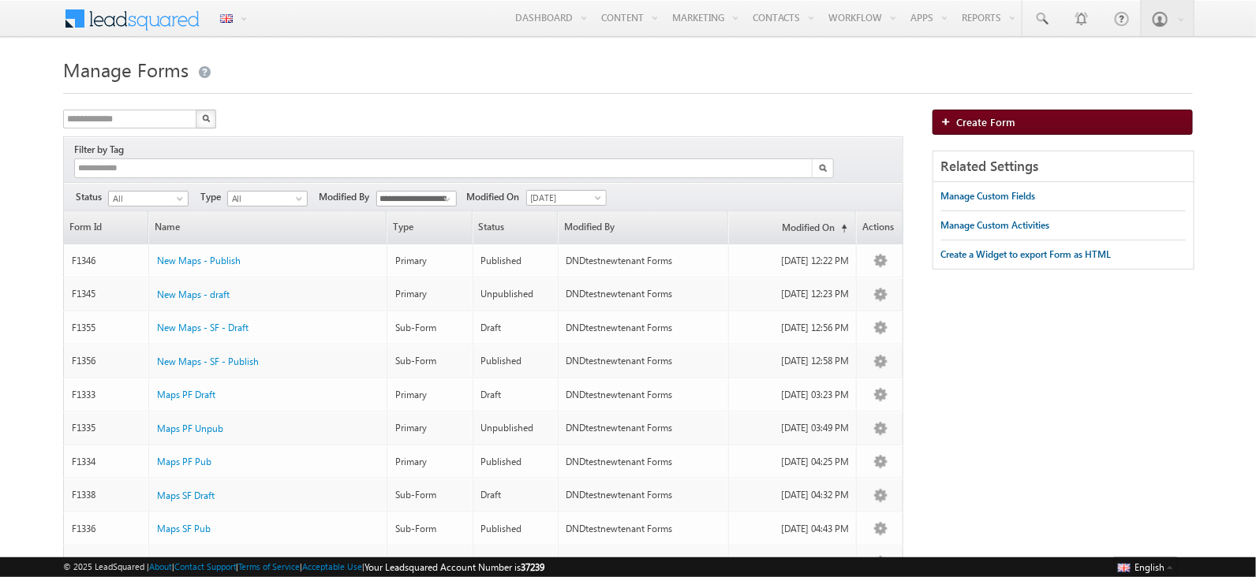
click at [962, 121] on span "Create Form" at bounding box center [986, 121] width 59 height 13
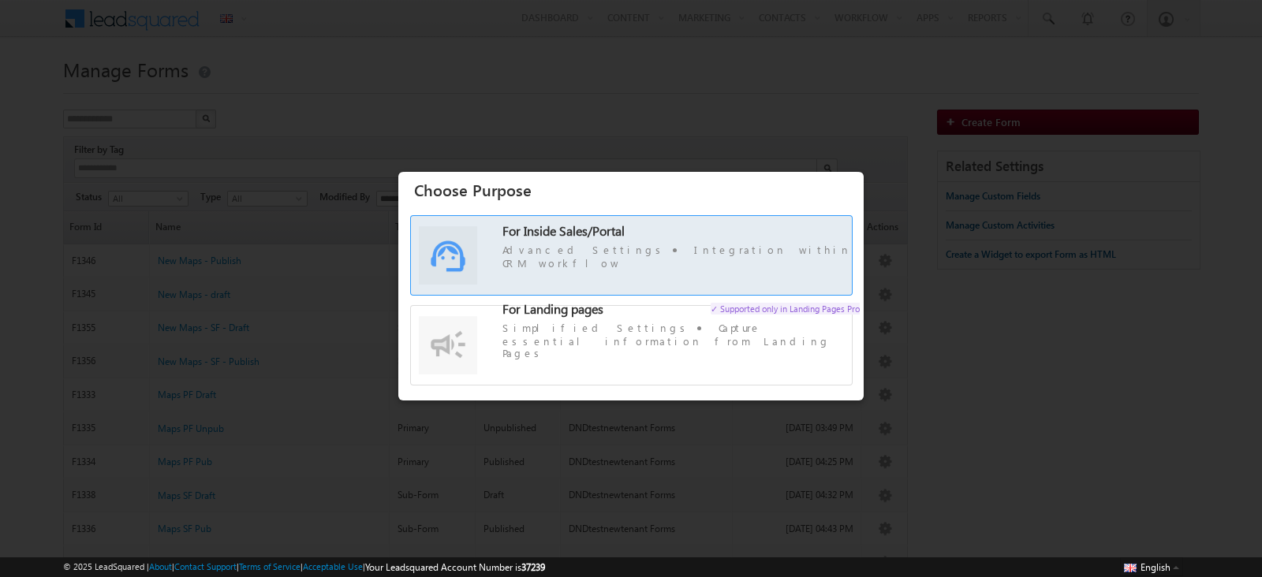
click at [615, 267] on span "Advanced Settings Integration within CRM workflow" at bounding box center [680, 256] width 357 height 26
